Goal: Transaction & Acquisition: Purchase product/service

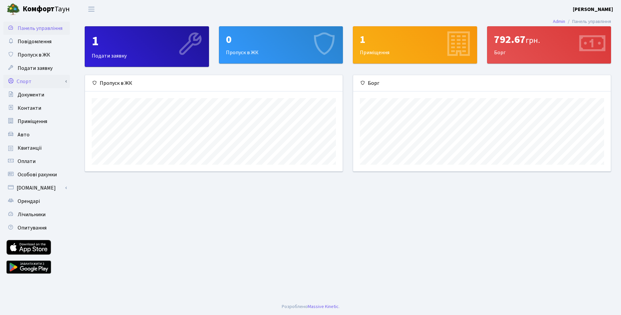
scroll to position [96, 257]
click at [34, 146] on span "Квитанції" at bounding box center [30, 147] width 24 height 7
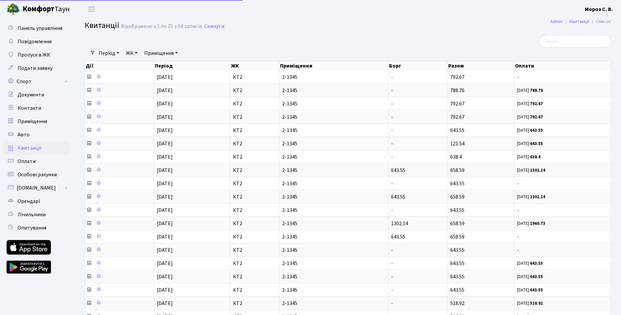
select select "25"
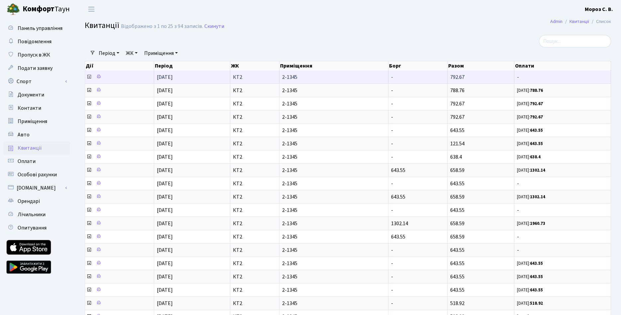
click at [89, 75] on icon at bounding box center [88, 76] width 5 height 5
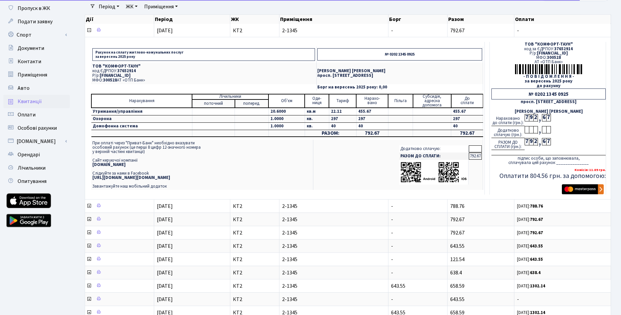
scroll to position [34, 0]
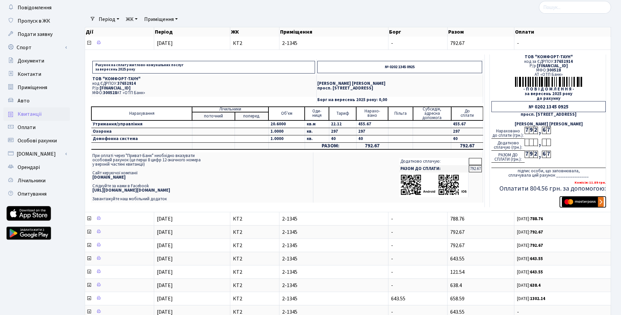
click at [574, 200] on img "submit" at bounding box center [583, 202] width 42 height 10
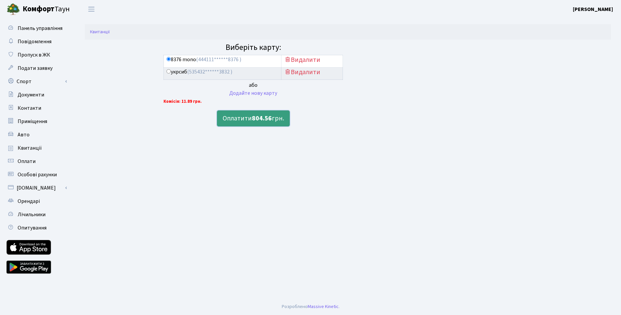
click at [262, 118] on b "804.56" at bounding box center [262, 118] width 20 height 9
